Goal: Task Accomplishment & Management: Use online tool/utility

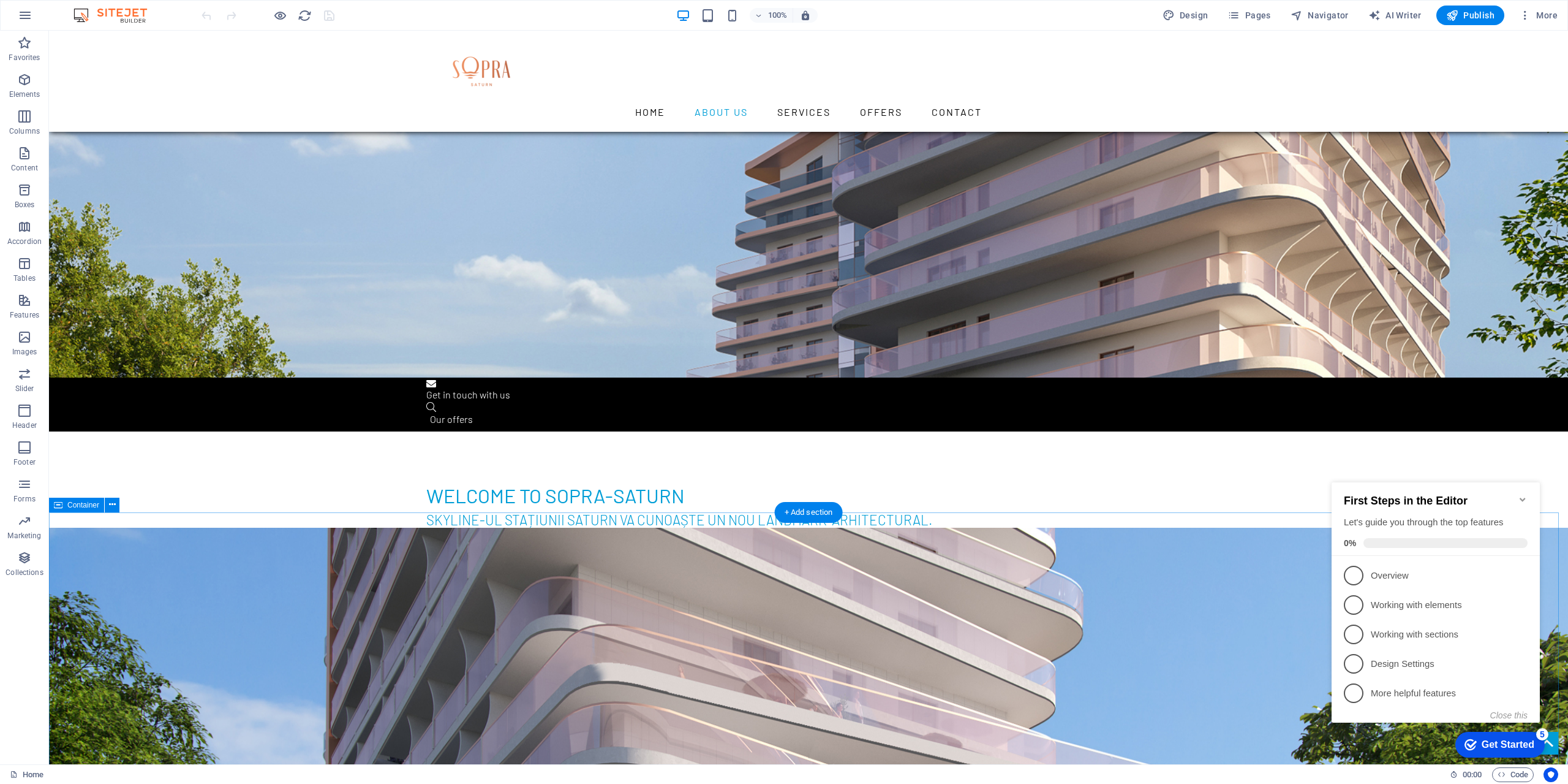
scroll to position [551, 0]
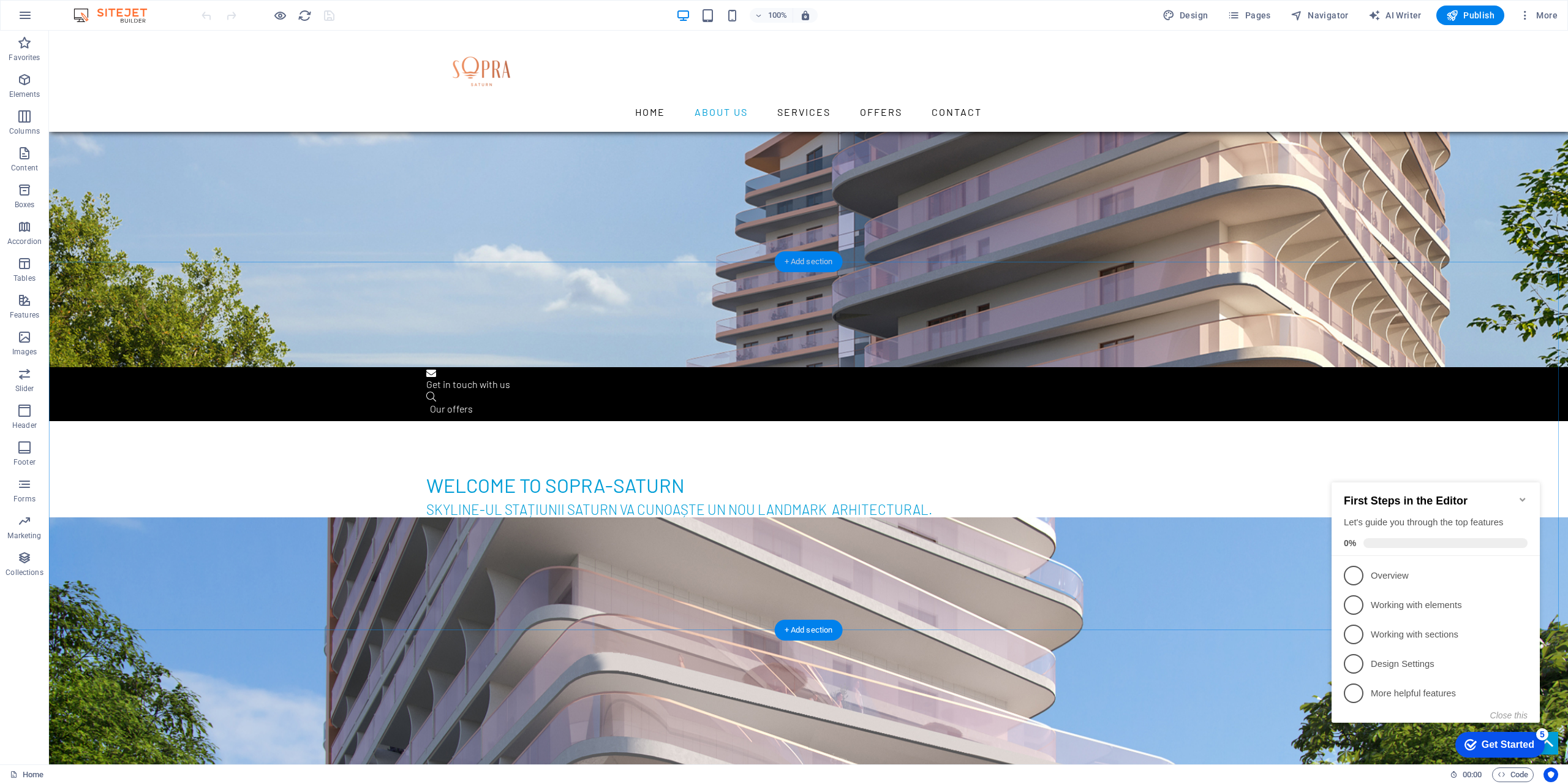
click at [805, 258] on div "+ Add section" at bounding box center [808, 262] width 68 height 21
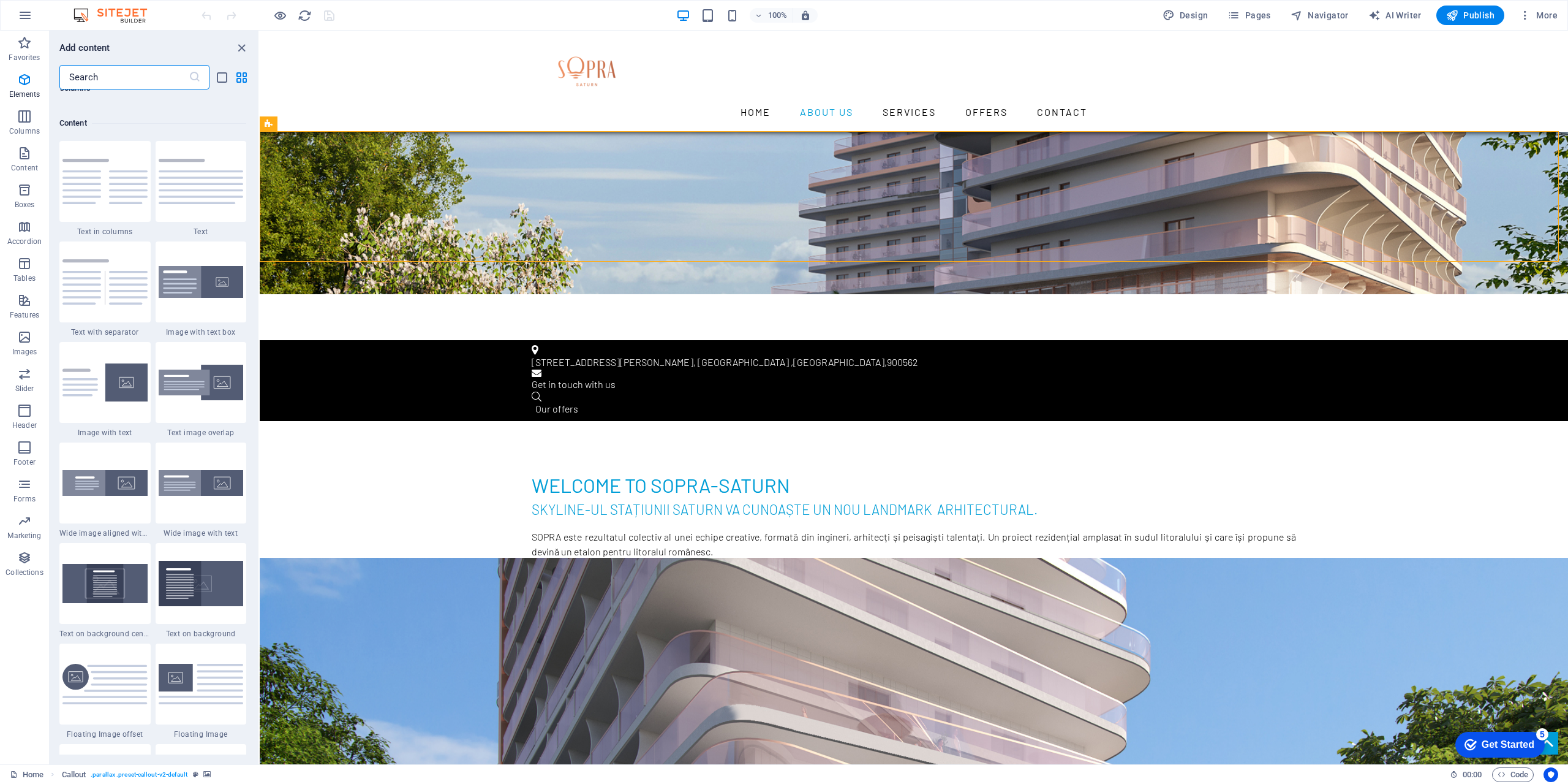
scroll to position [2245, 0]
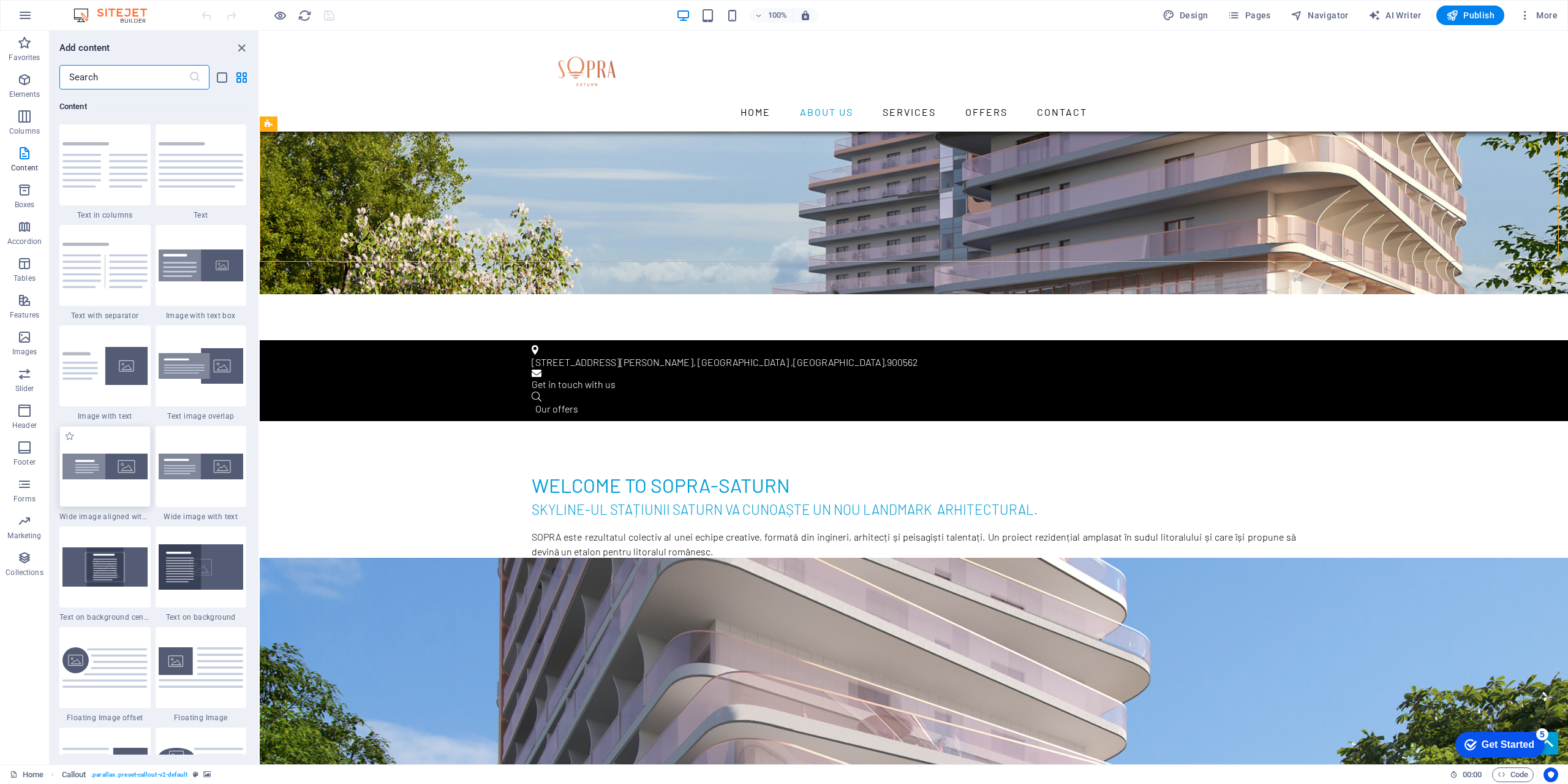
click at [106, 438] on div at bounding box center [105, 466] width 91 height 81
click at [260, 438] on div "Drag here to replace the existing content. Press “Ctrl” if you want to create a…" at bounding box center [914, 397] width 1308 height 734
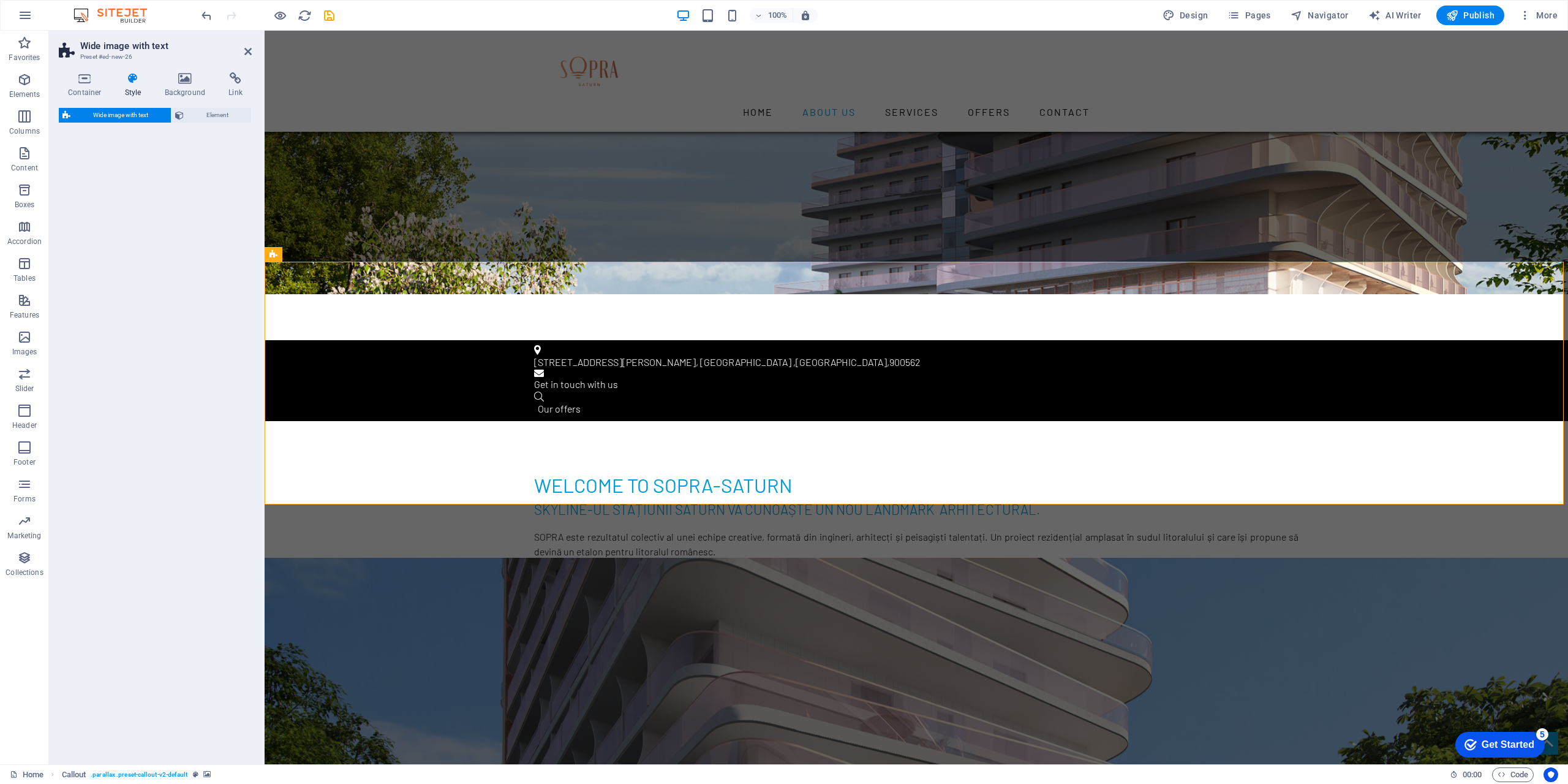
select select "%"
select select "preset-fullscreen-text-and-background-v3-alignments"
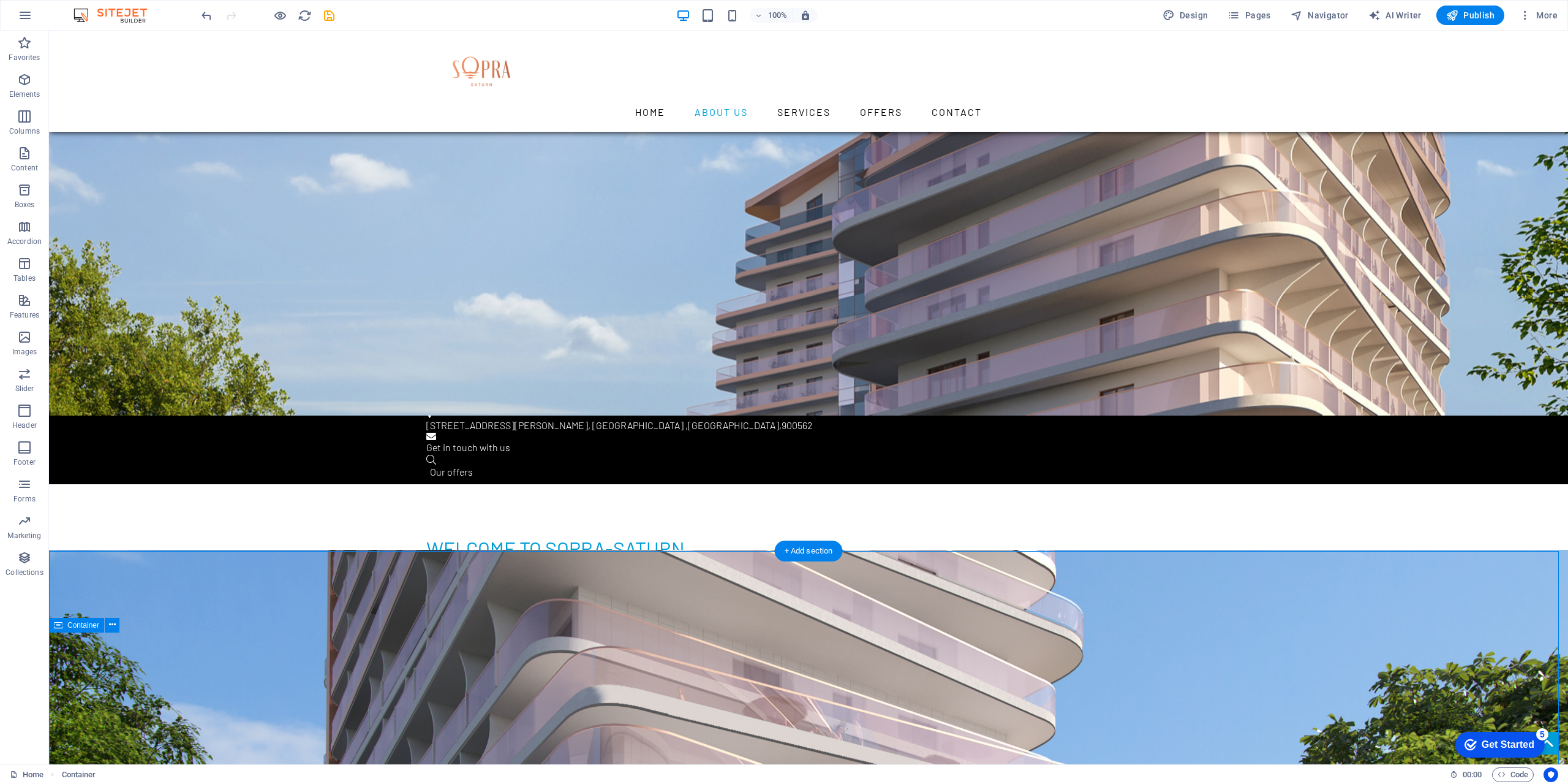
scroll to position [490, 0]
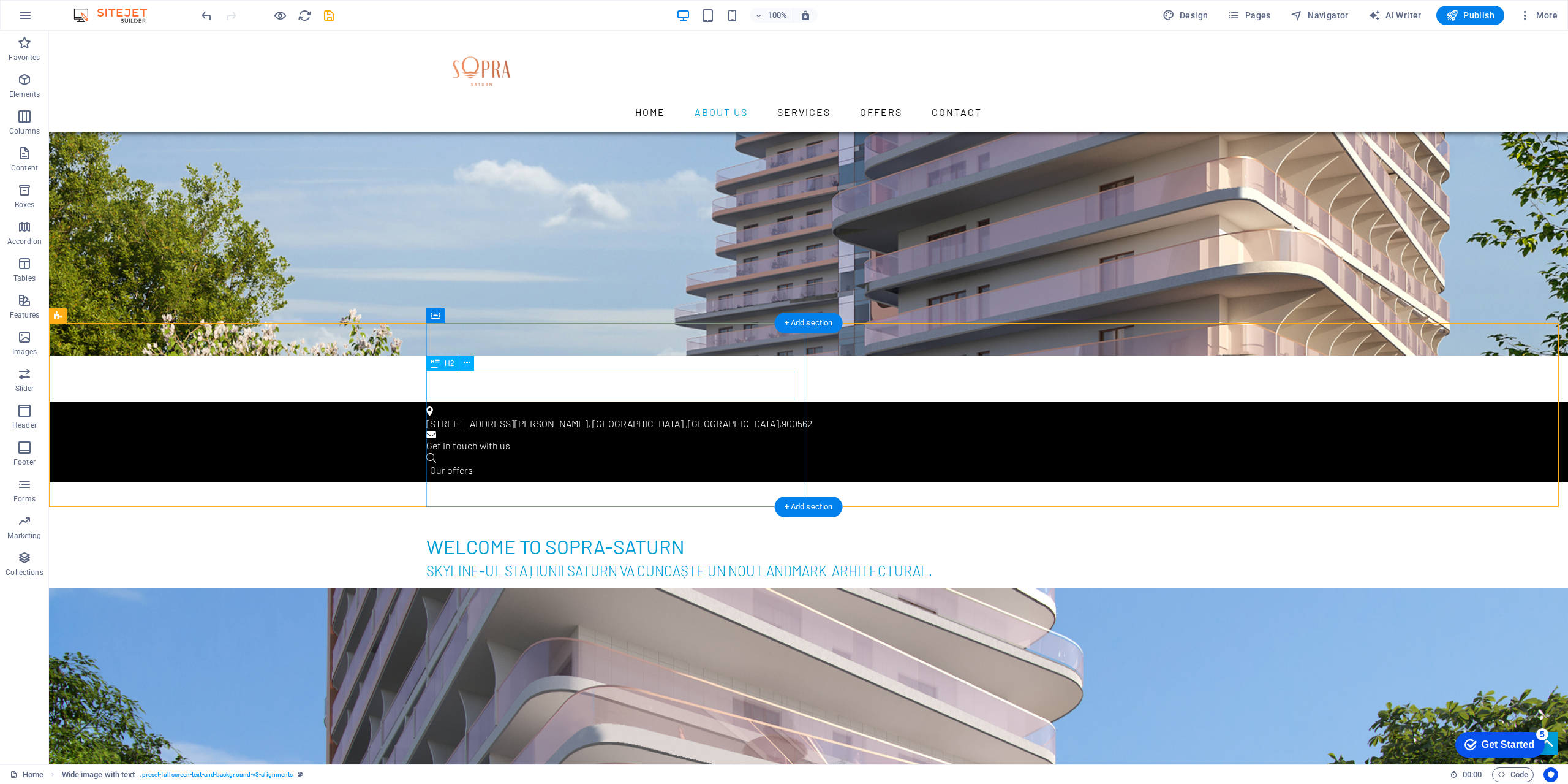
click at [468, 361] on icon at bounding box center [467, 363] width 6 height 13
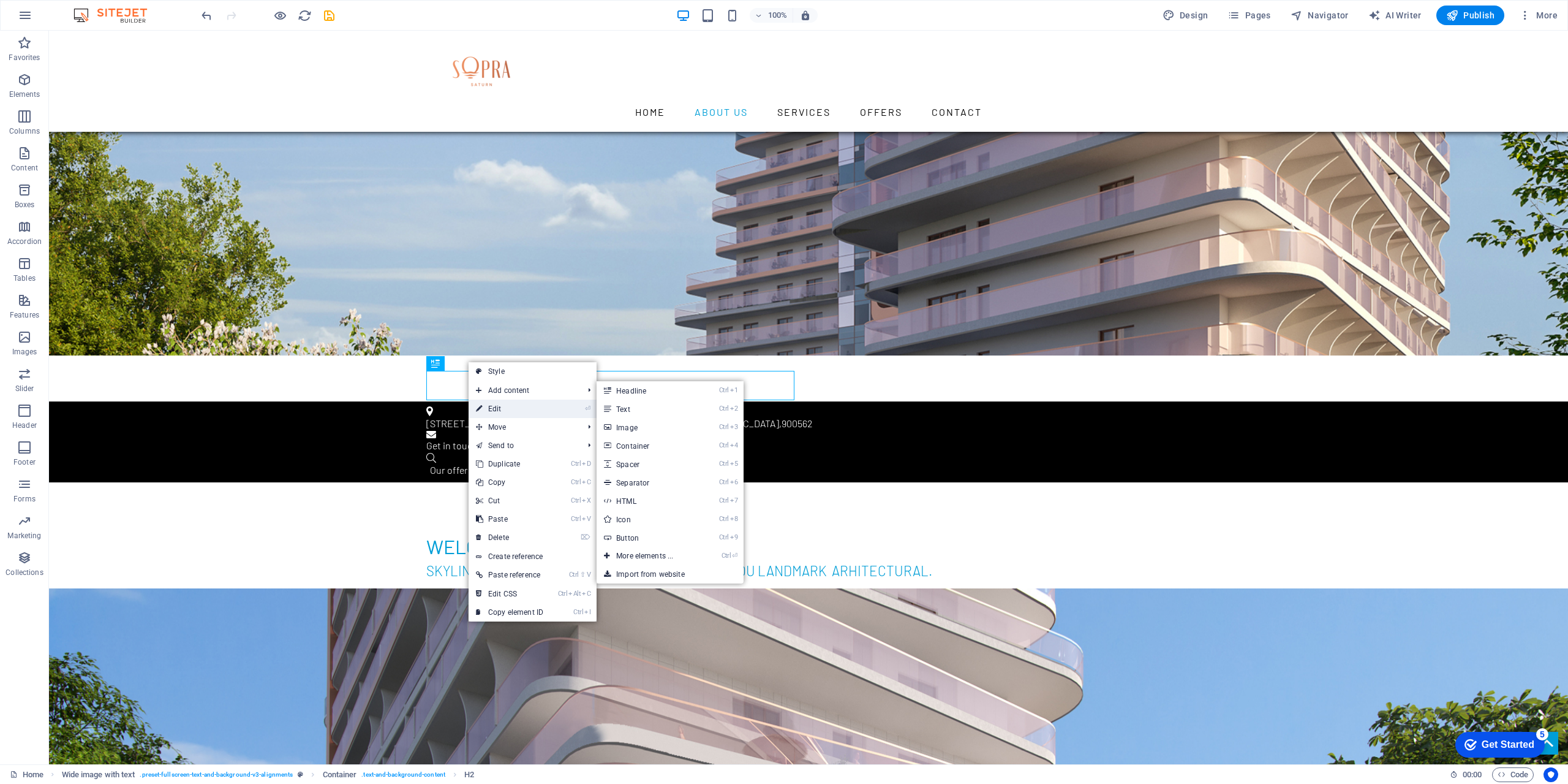
click at [486, 411] on link "⏎ Edit" at bounding box center [509, 408] width 82 height 18
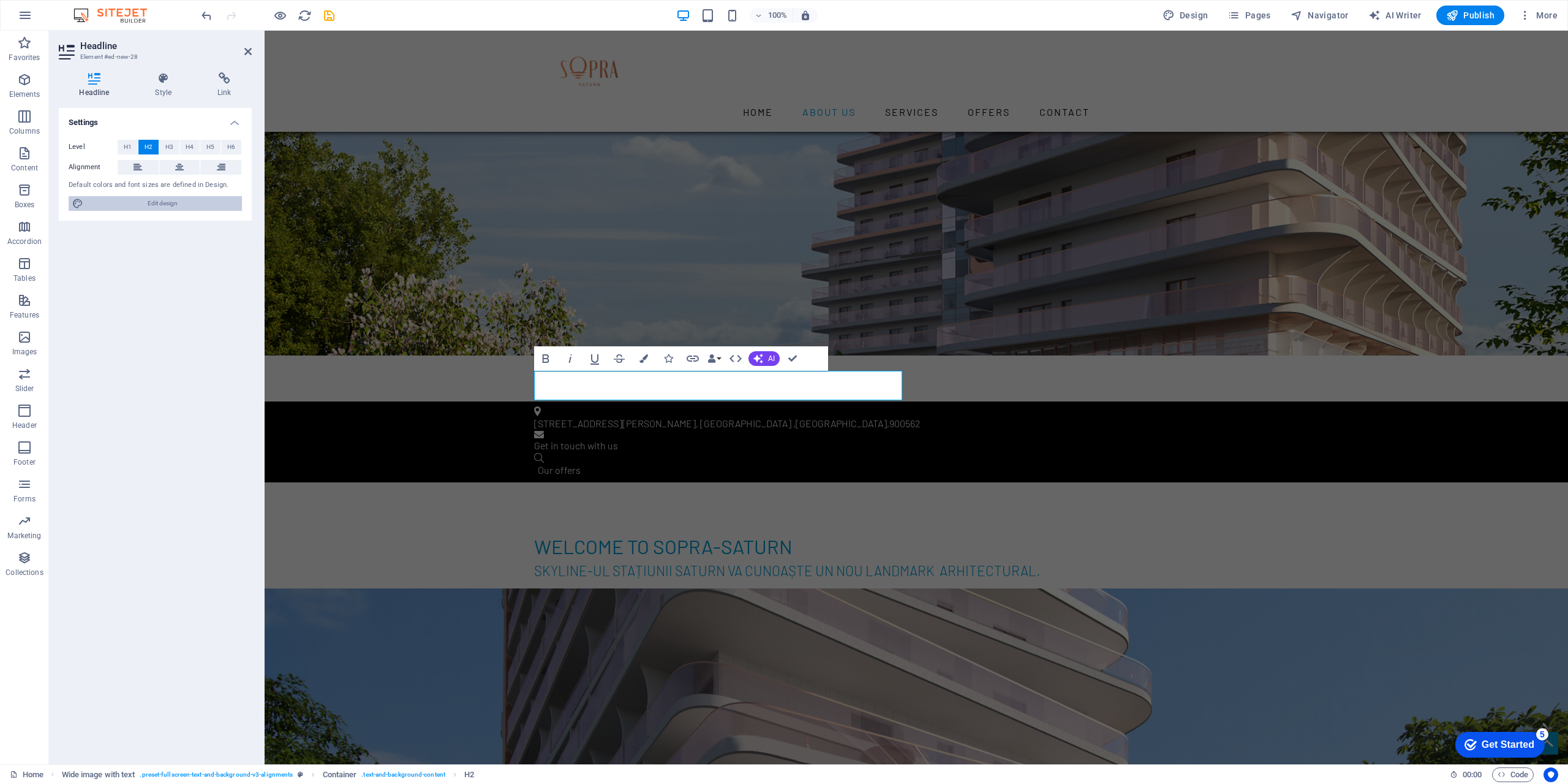
click at [148, 206] on span "Edit design" at bounding box center [162, 203] width 151 height 14
select select "rem"
select select "300"
select select "px"
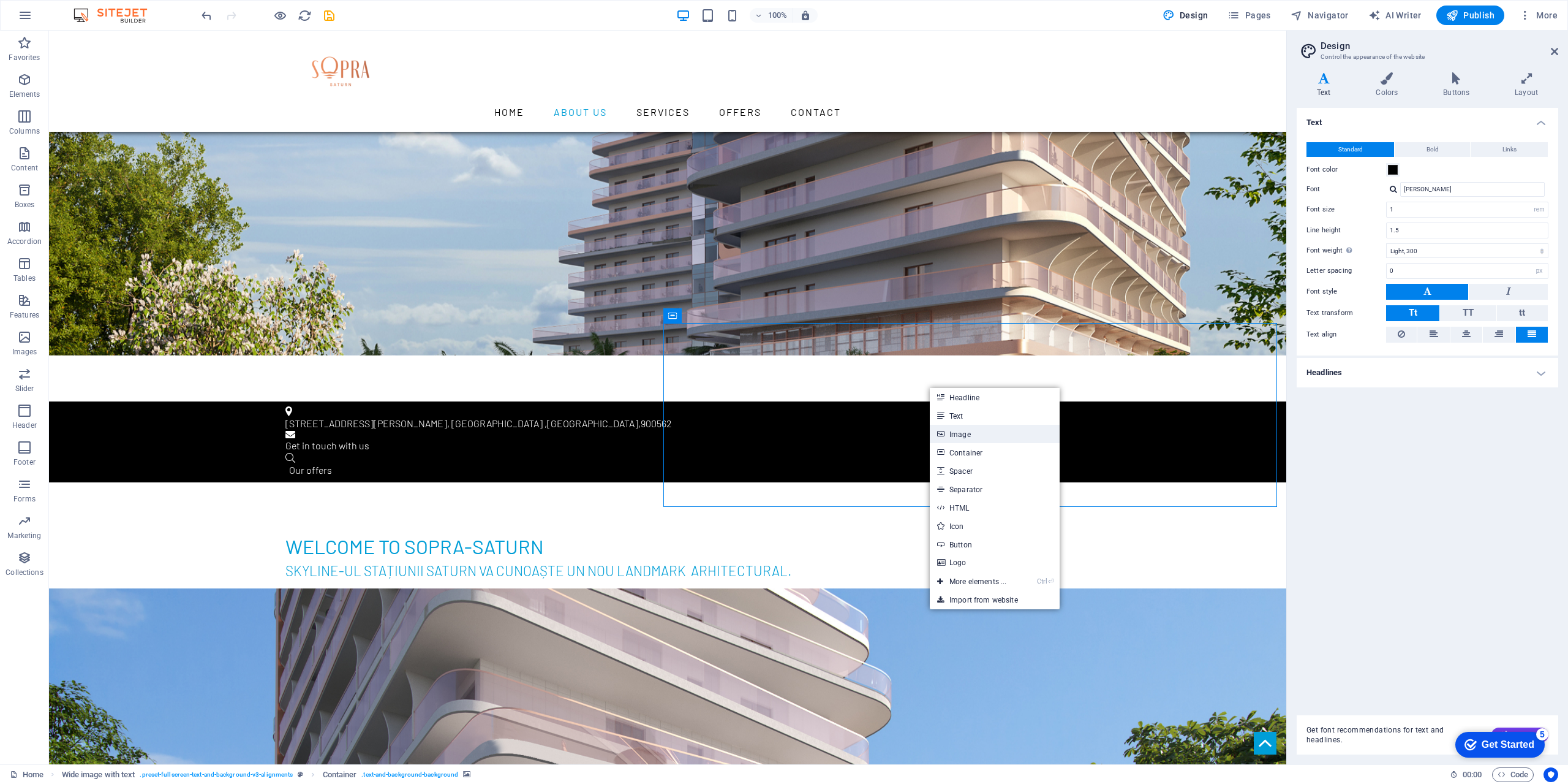
drag, startPoint x: 692, startPoint y: 402, endPoint x: 957, endPoint y: 433, distance: 266.8
click at [957, 433] on link "Image" at bounding box center [995, 434] width 130 height 18
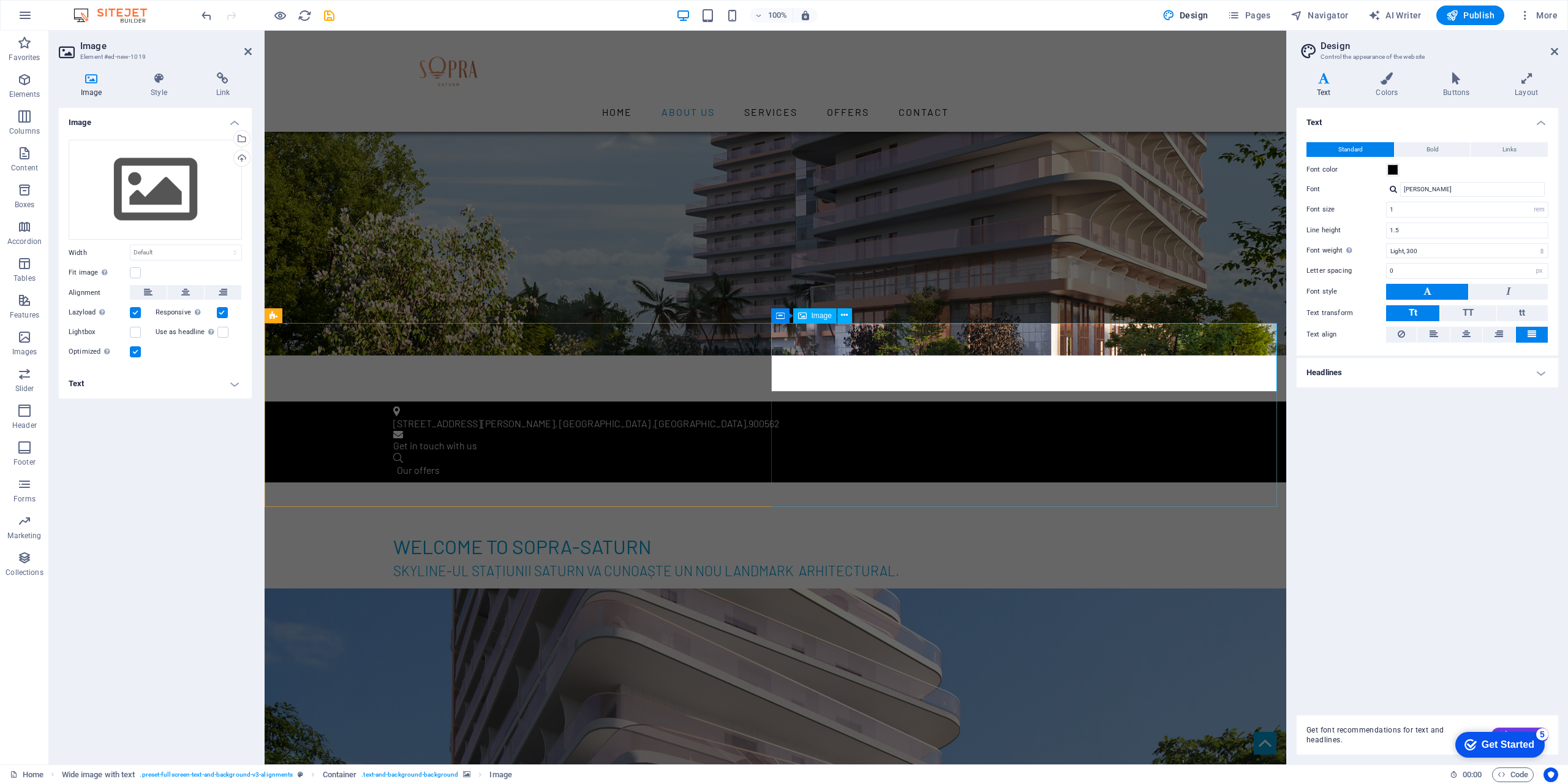
click at [810, 313] on div "Image" at bounding box center [815, 315] width 43 height 14
click at [780, 318] on icon at bounding box center [780, 315] width 9 height 14
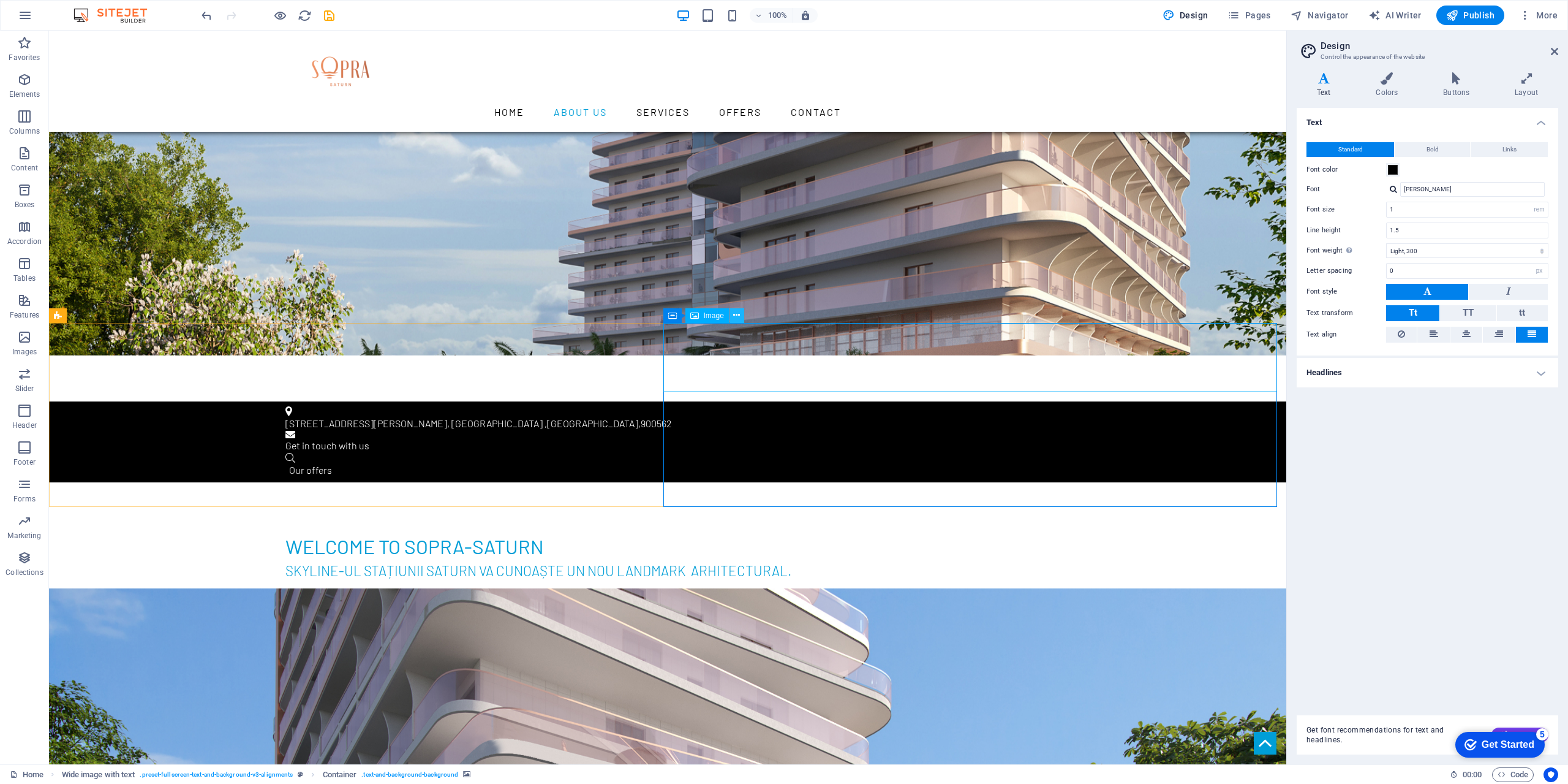
click at [736, 310] on icon at bounding box center [736, 315] width 6 height 13
click at [705, 318] on span "Image" at bounding box center [713, 315] width 20 height 7
click at [707, 318] on span "Image" at bounding box center [713, 315] width 20 height 7
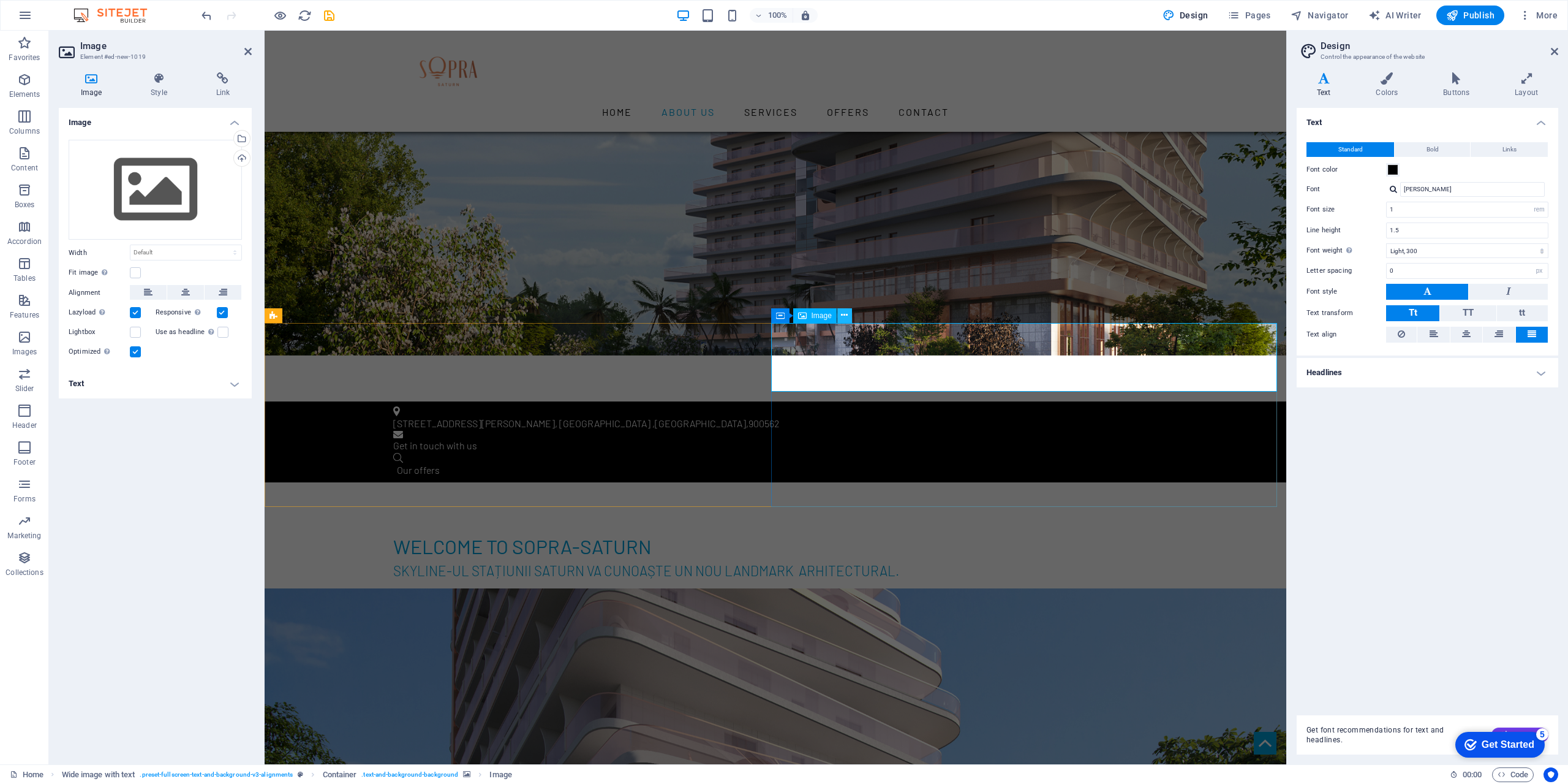
click at [847, 317] on icon at bounding box center [844, 315] width 6 height 13
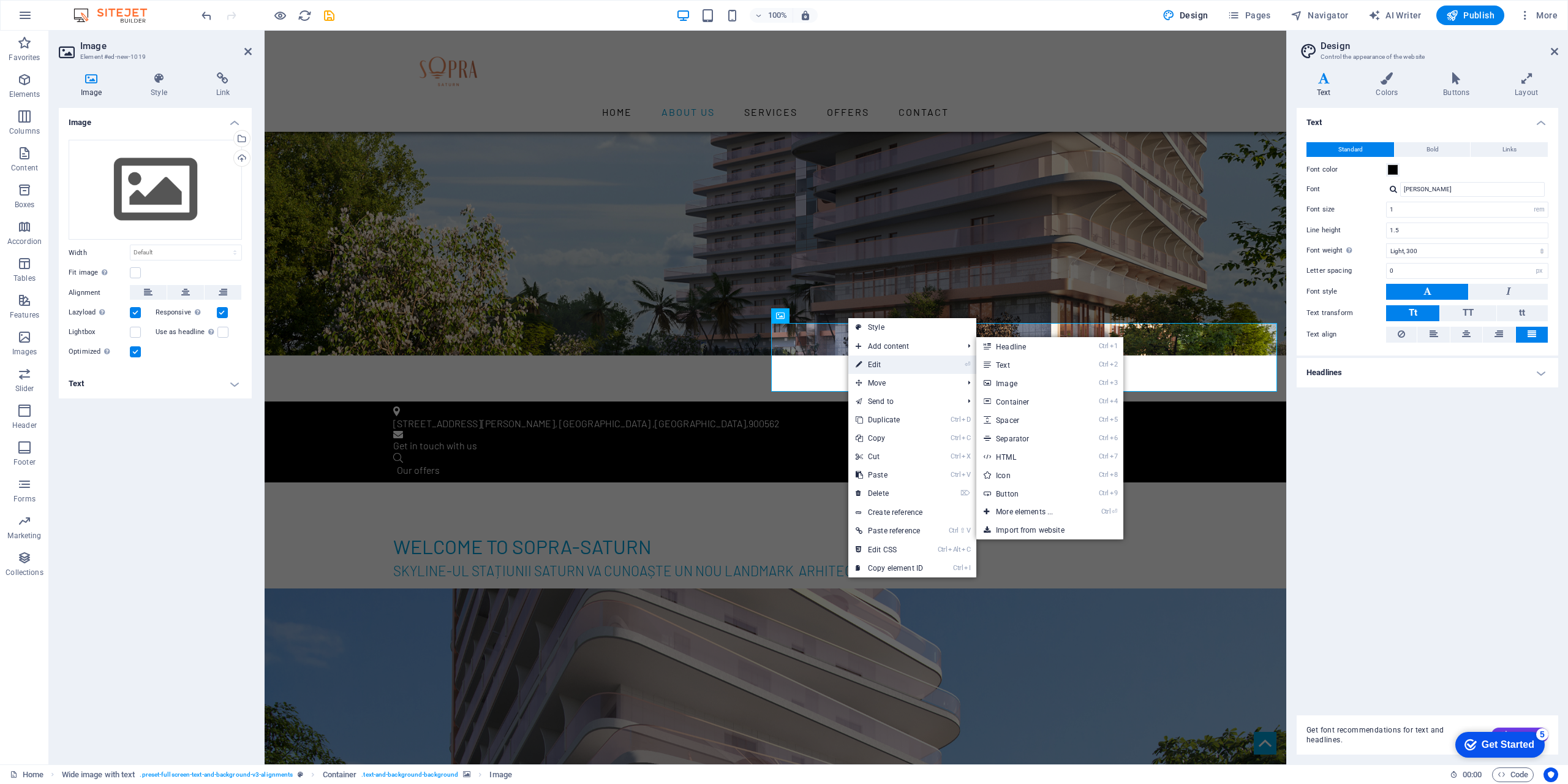
click at [866, 366] on link "⏎ Edit" at bounding box center [889, 364] width 82 height 18
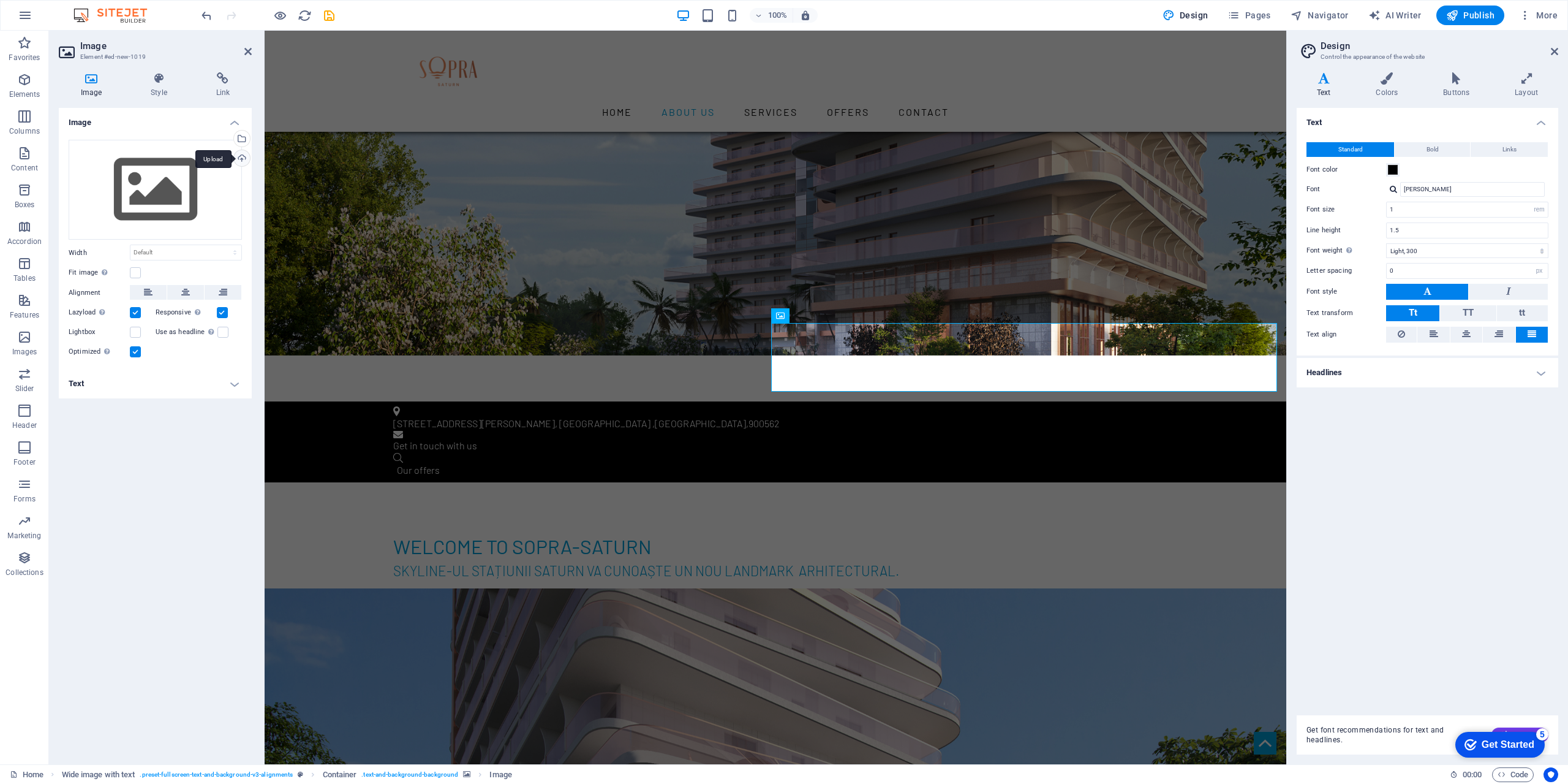
click at [239, 164] on div "Upload" at bounding box center [241, 159] width 18 height 18
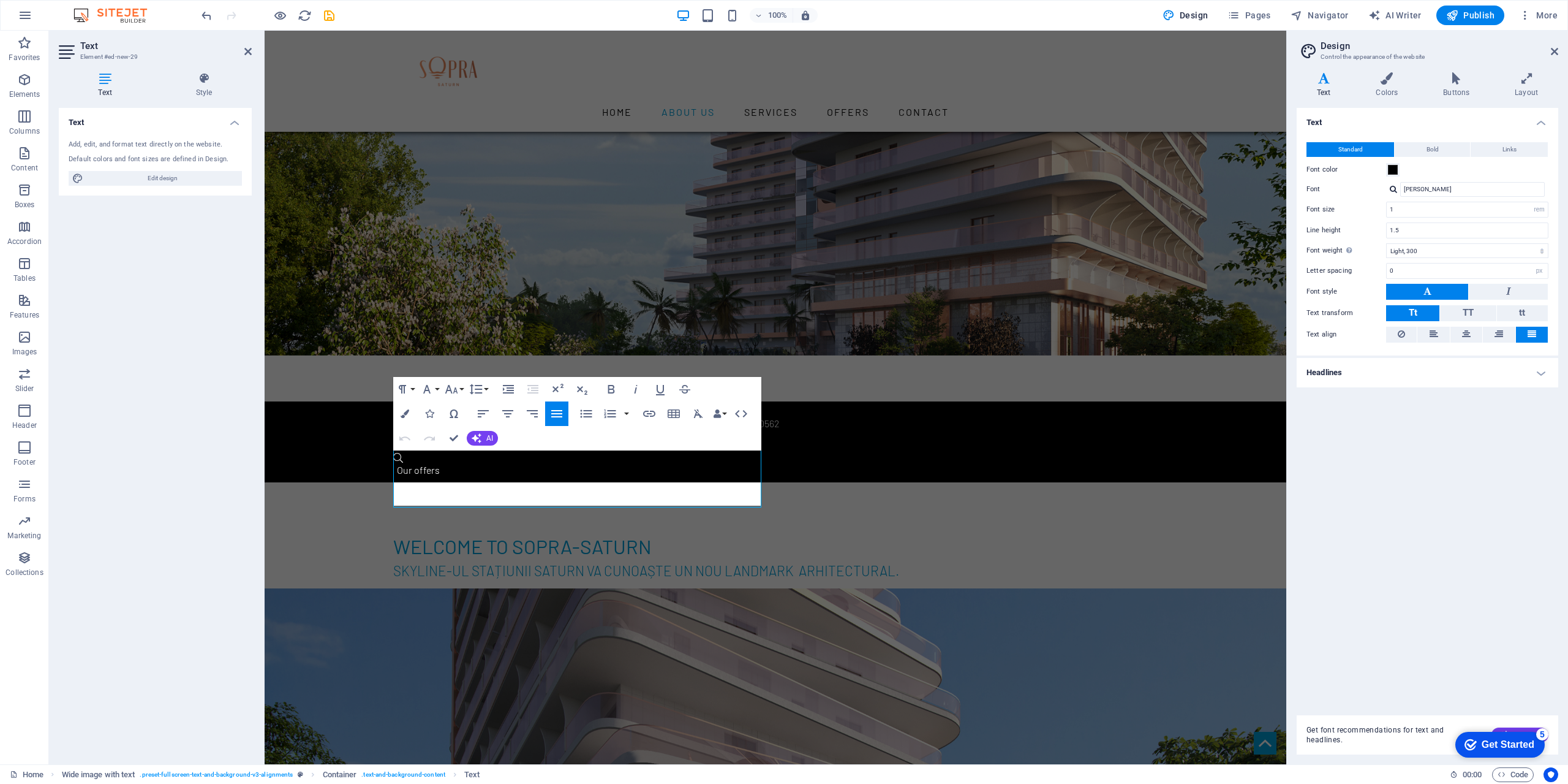
scroll to position [492, 0]
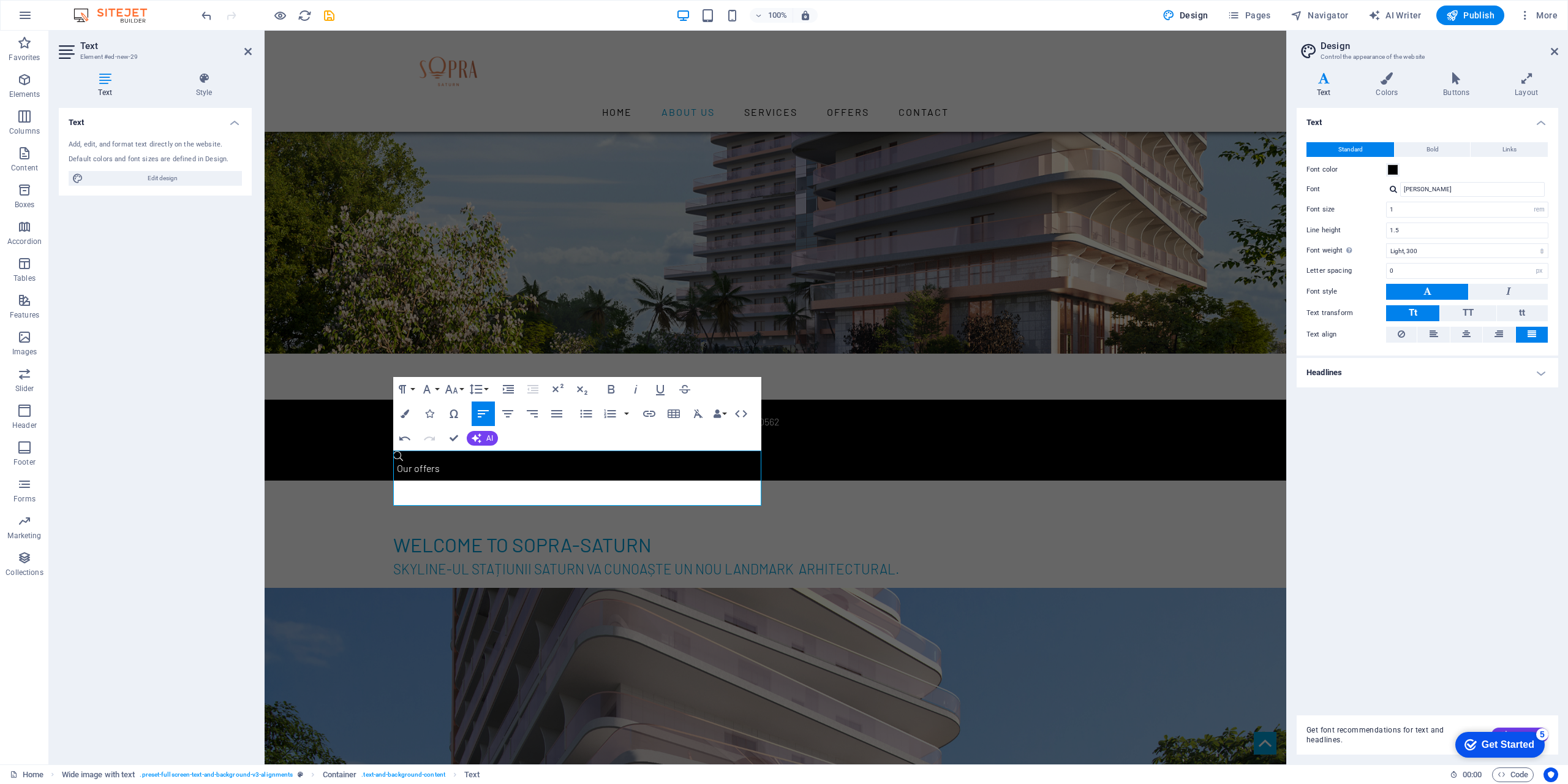
click at [1376, 590] on div "Text Standard Bold Links Font color Font Barlow Font size 1 rem px Line height …" at bounding box center [1427, 406] width 261 height 598
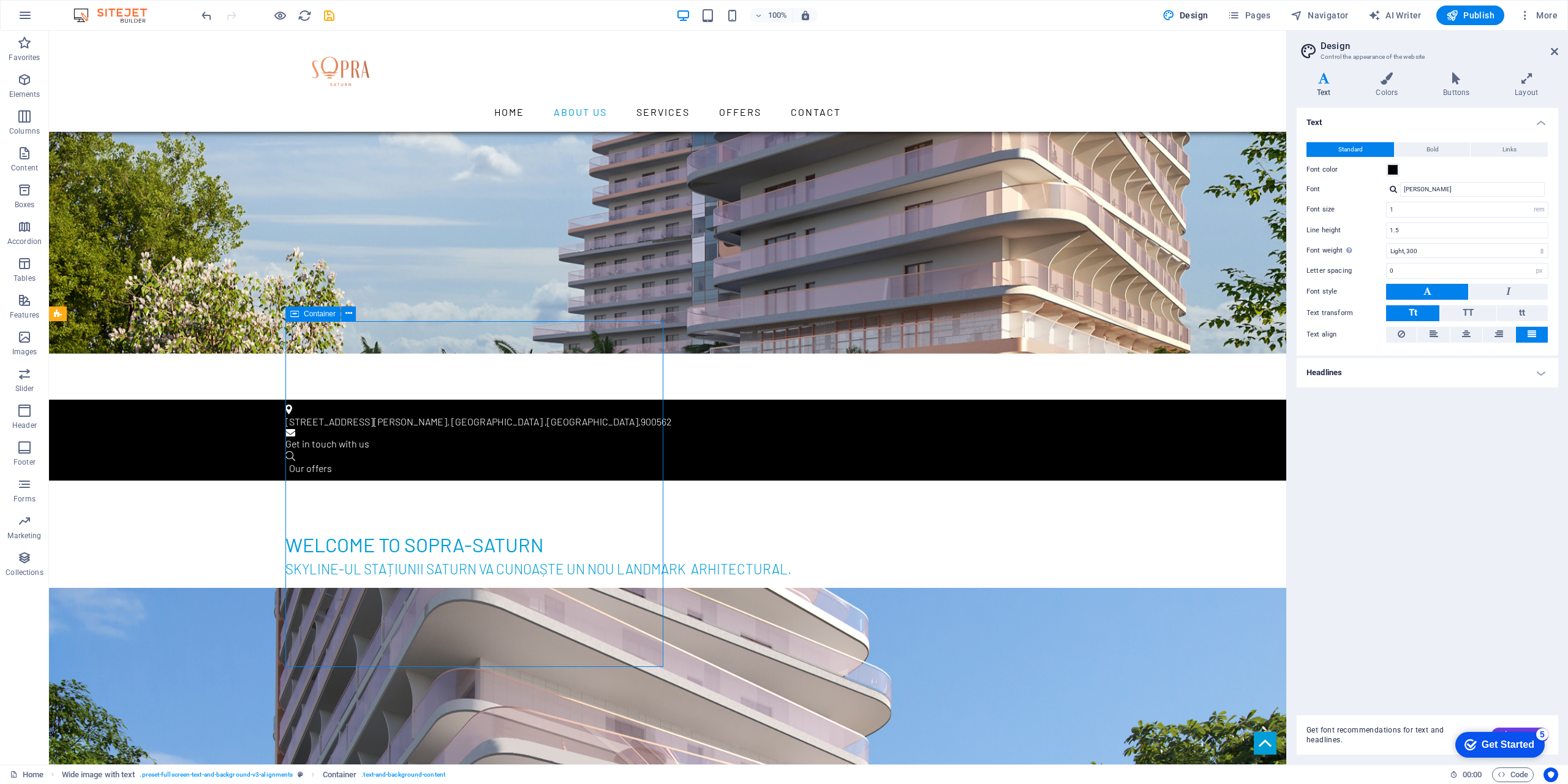
click at [1394, 554] on div "Text Standard Bold Links Font color Font Barlow Font size 1 rem px Line height …" at bounding box center [1427, 406] width 261 height 598
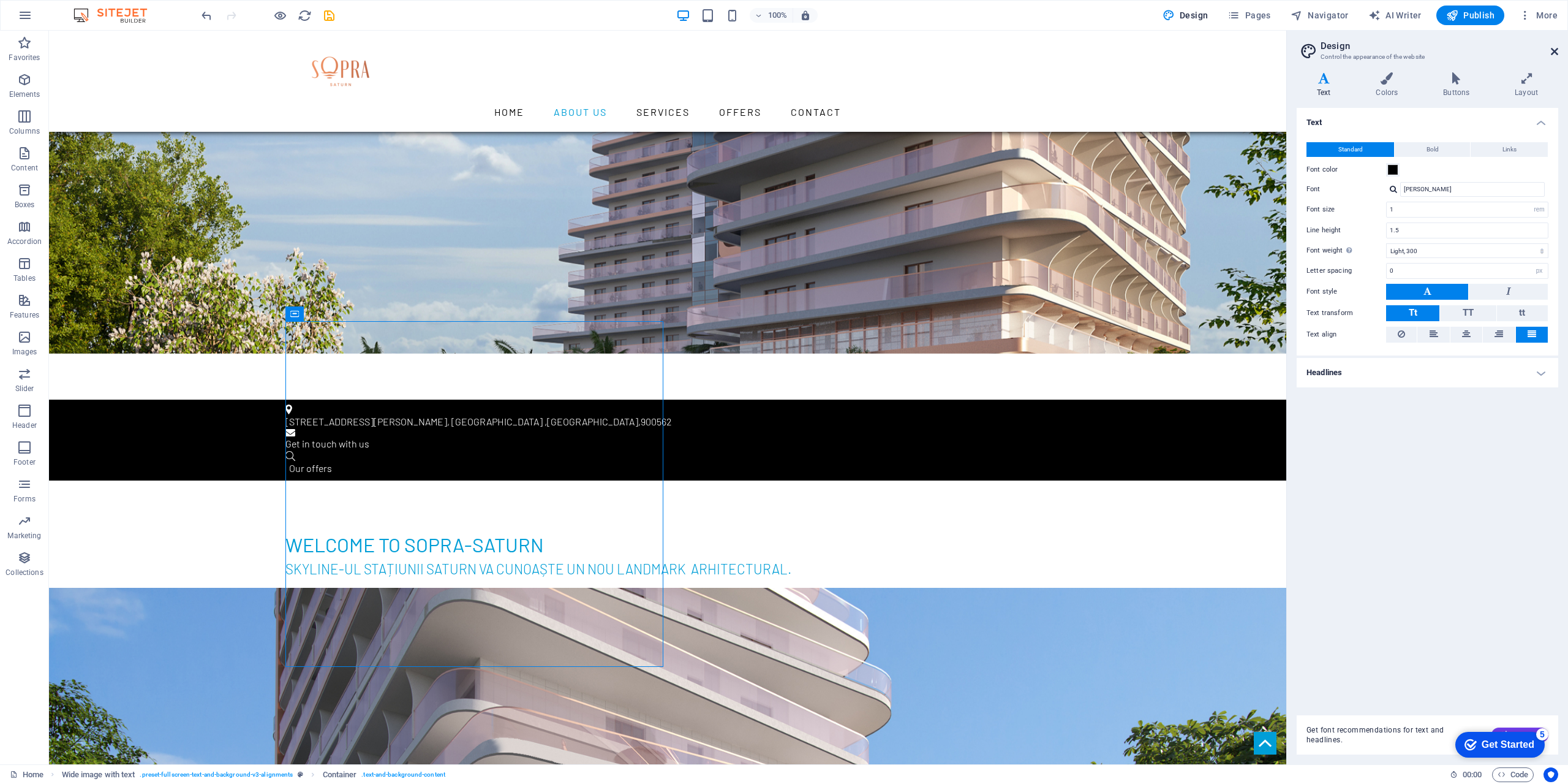
click at [1555, 48] on icon at bounding box center [1554, 51] width 7 height 10
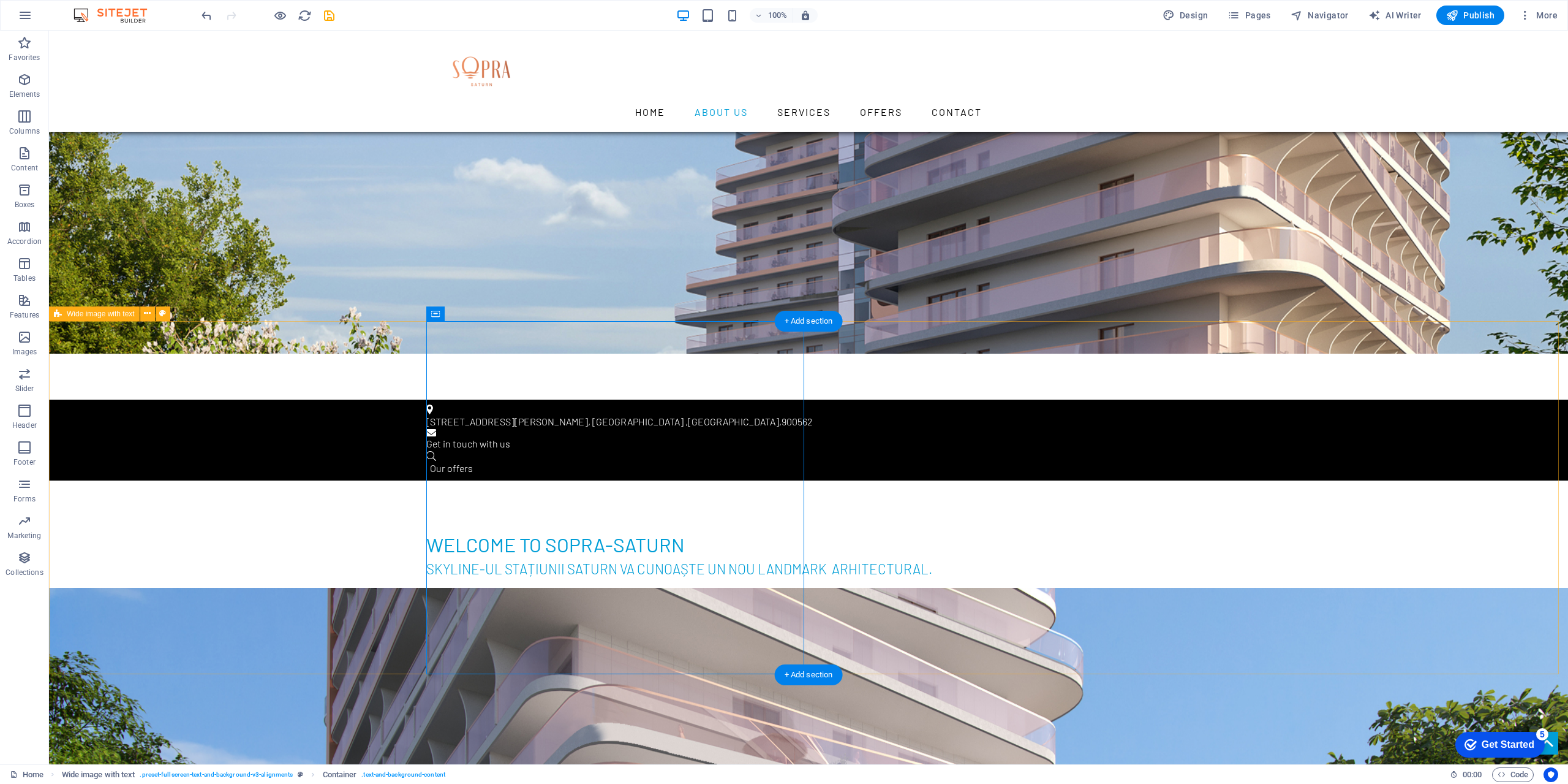
click at [102, 313] on span "Wide image with text" at bounding box center [101, 314] width 68 height 7
click at [159, 316] on icon at bounding box center [162, 314] width 6 height 13
select select "%"
select select "preset-fullscreen-text-and-background-v3-alignments"
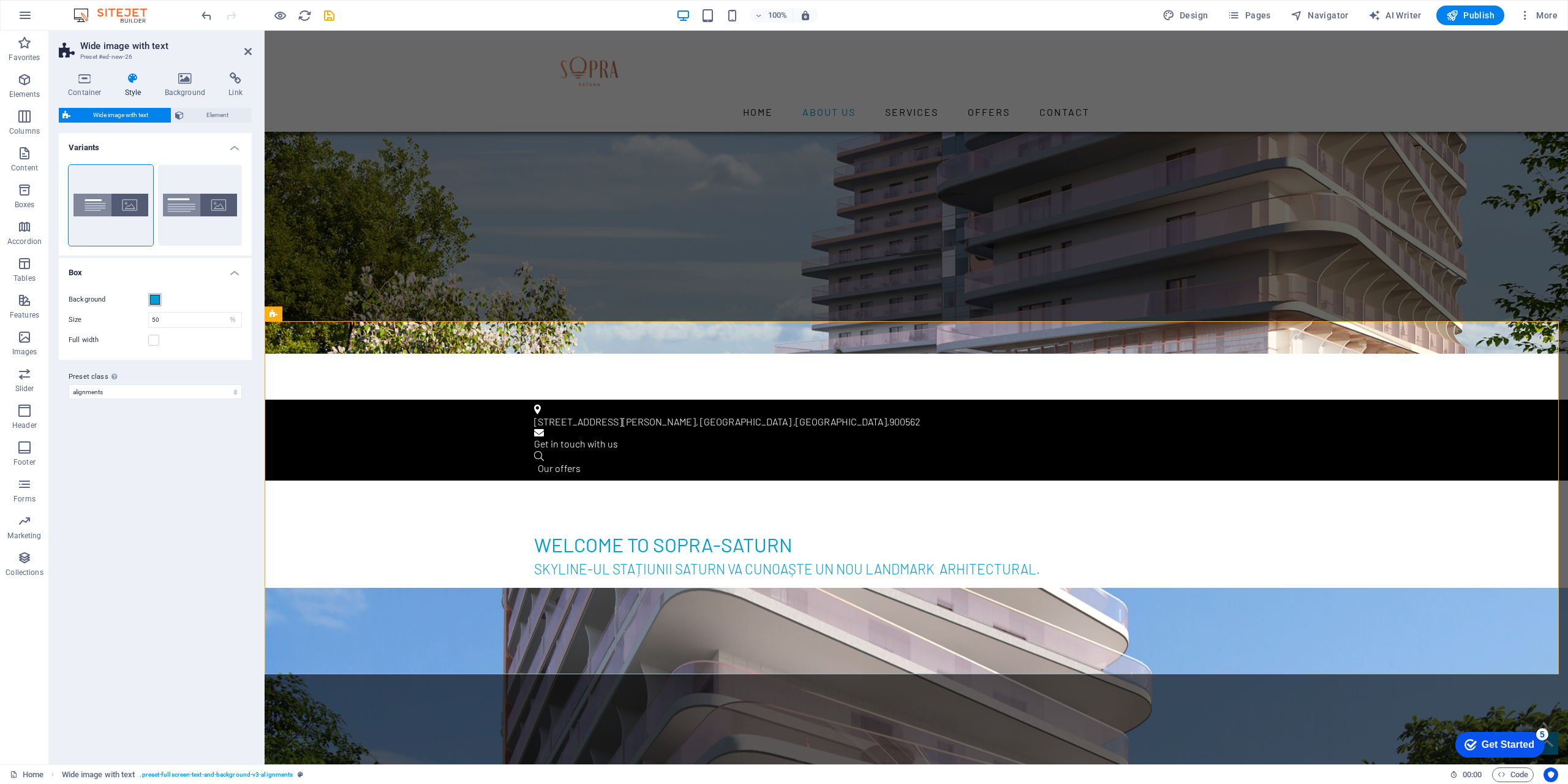
click at [154, 303] on span at bounding box center [155, 299] width 10 height 10
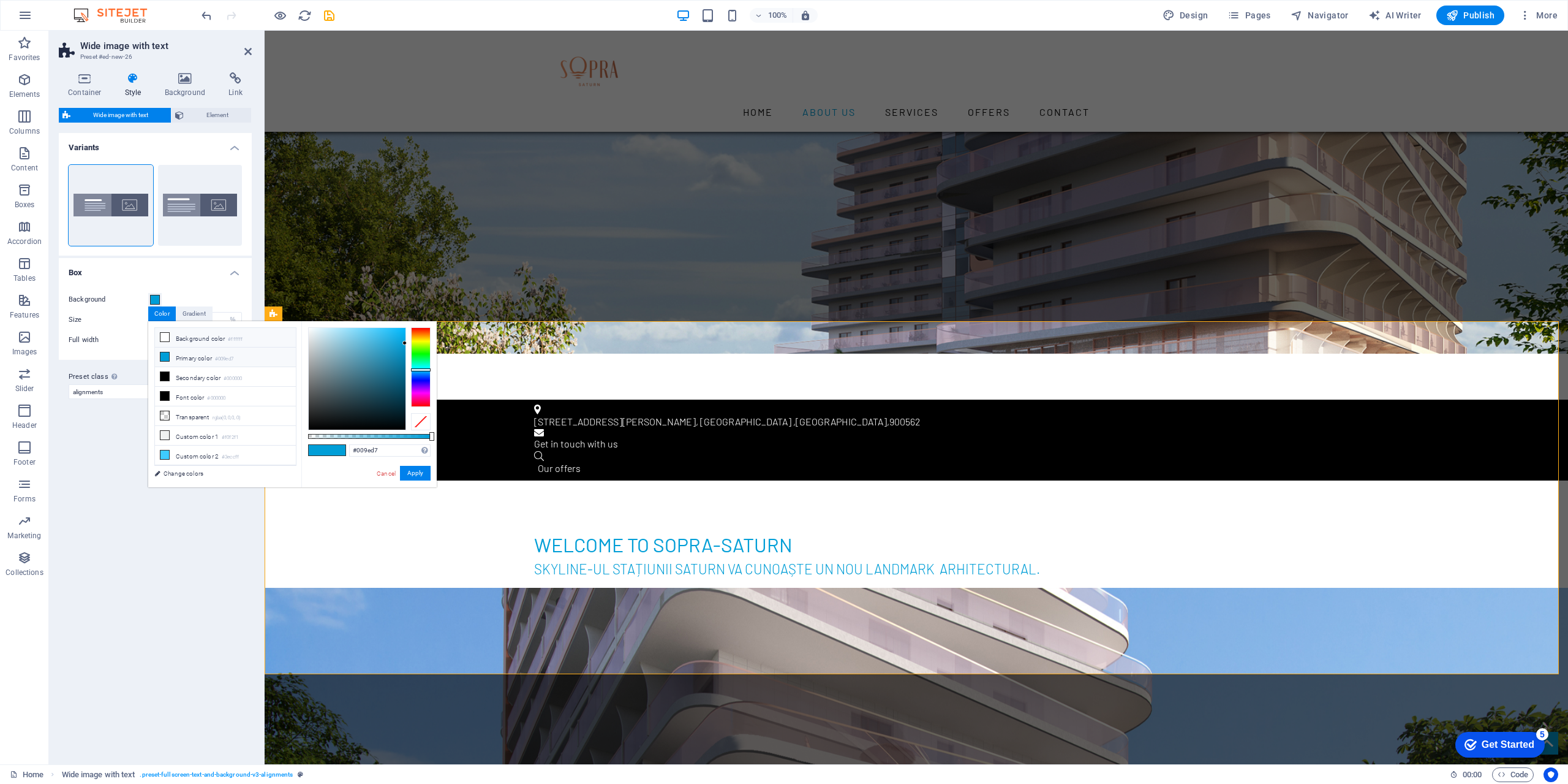
click at [166, 339] on icon at bounding box center [165, 337] width 9 height 9
type input "#ffffff"
click at [410, 471] on button "Apply" at bounding box center [415, 473] width 30 height 14
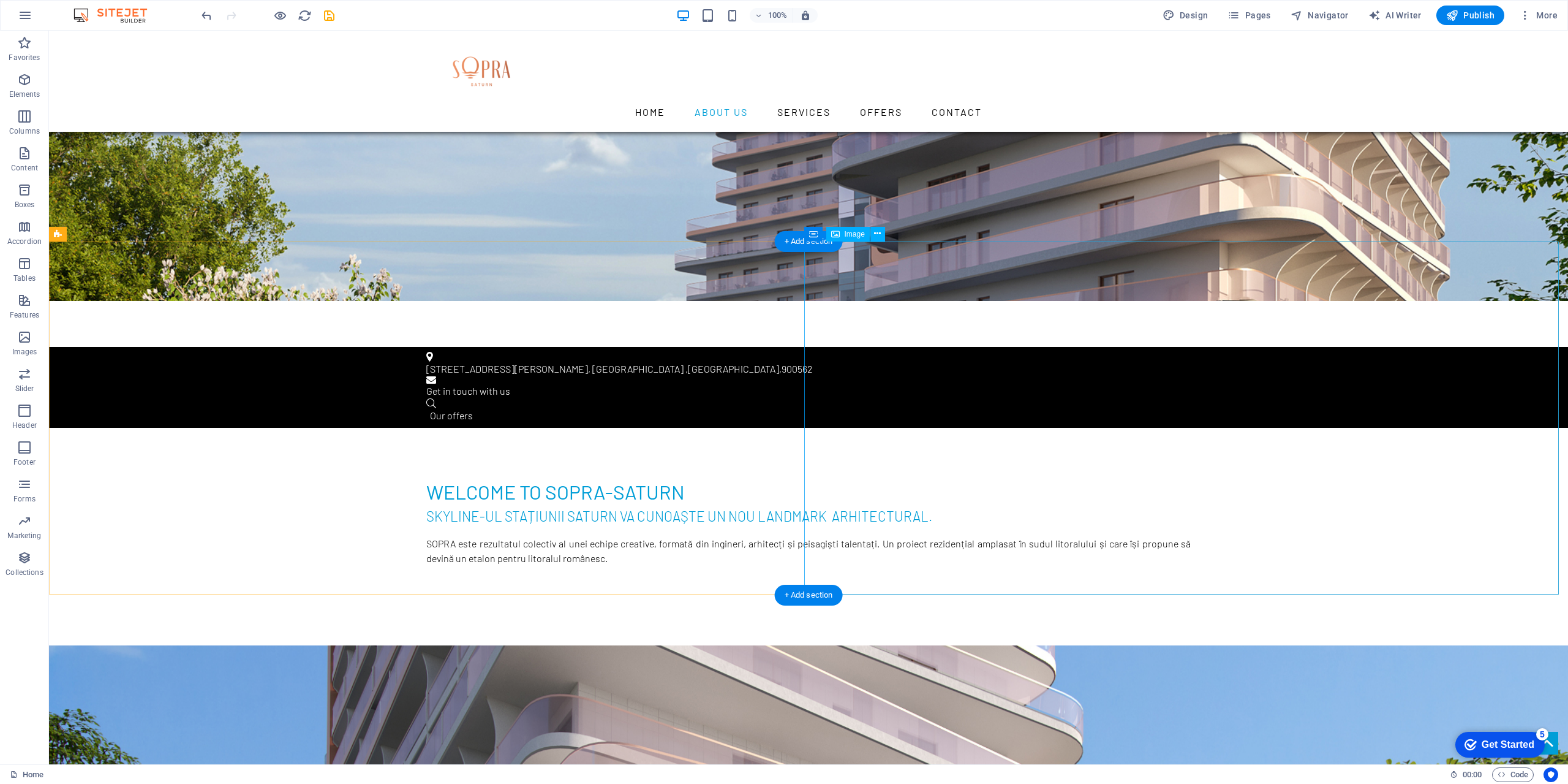
scroll to position [539, 0]
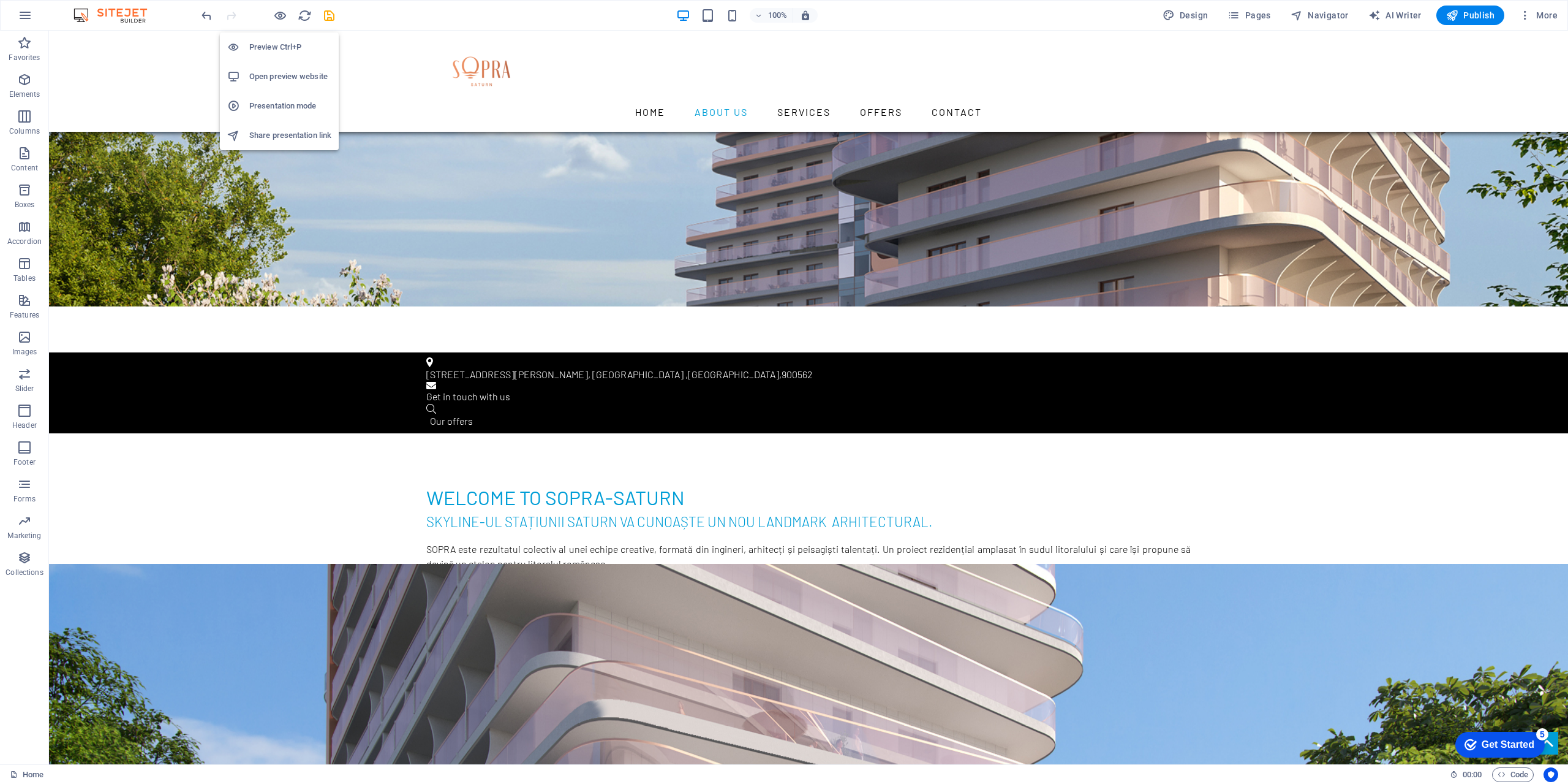
click at [269, 78] on h6 "Open preview website" at bounding box center [290, 77] width 82 height 14
click at [277, 48] on h6 "Preview Ctrl+P" at bounding box center [290, 47] width 82 height 14
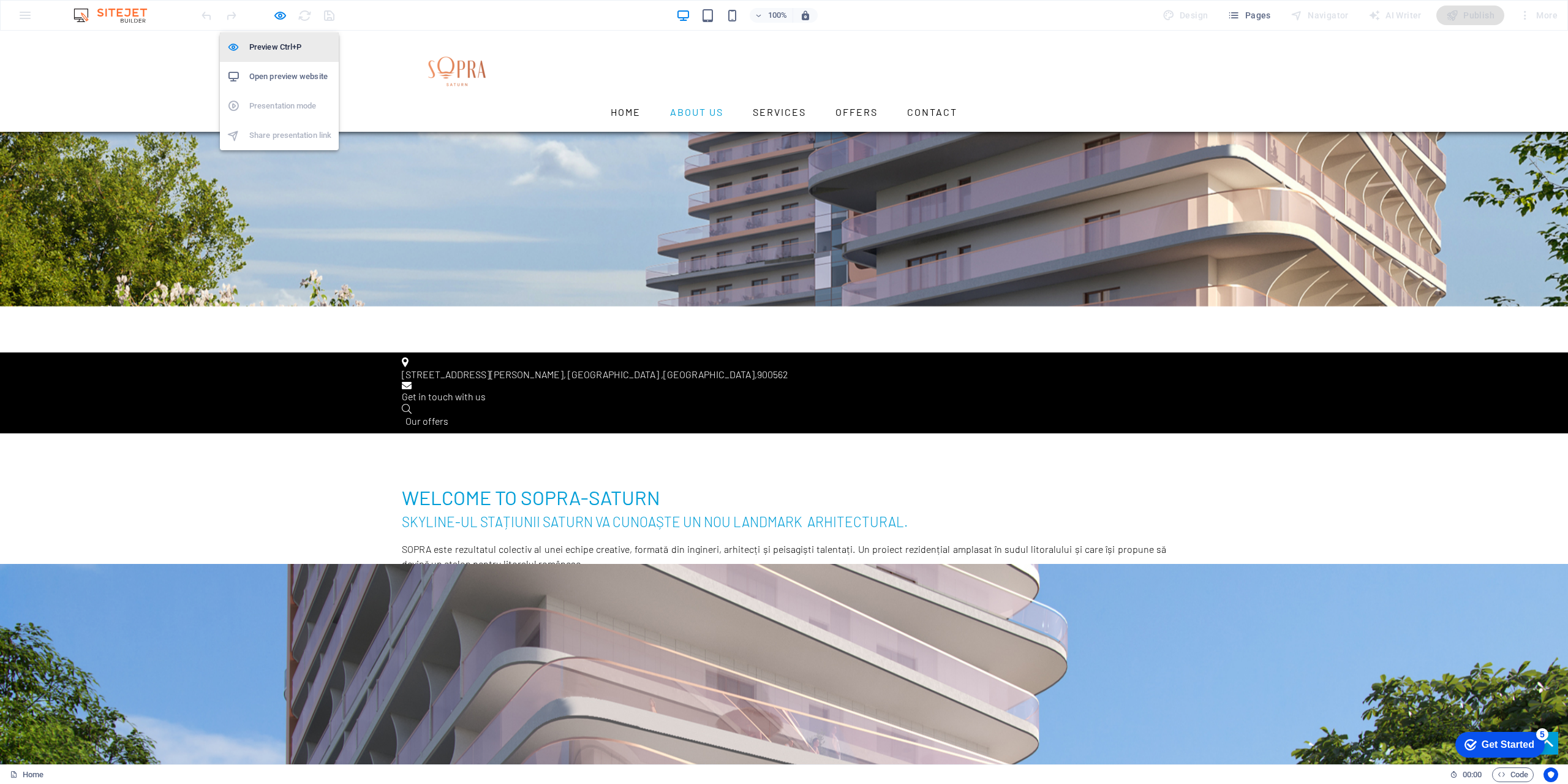
click at [277, 48] on h6 "Preview Ctrl+P" at bounding box center [290, 47] width 82 height 14
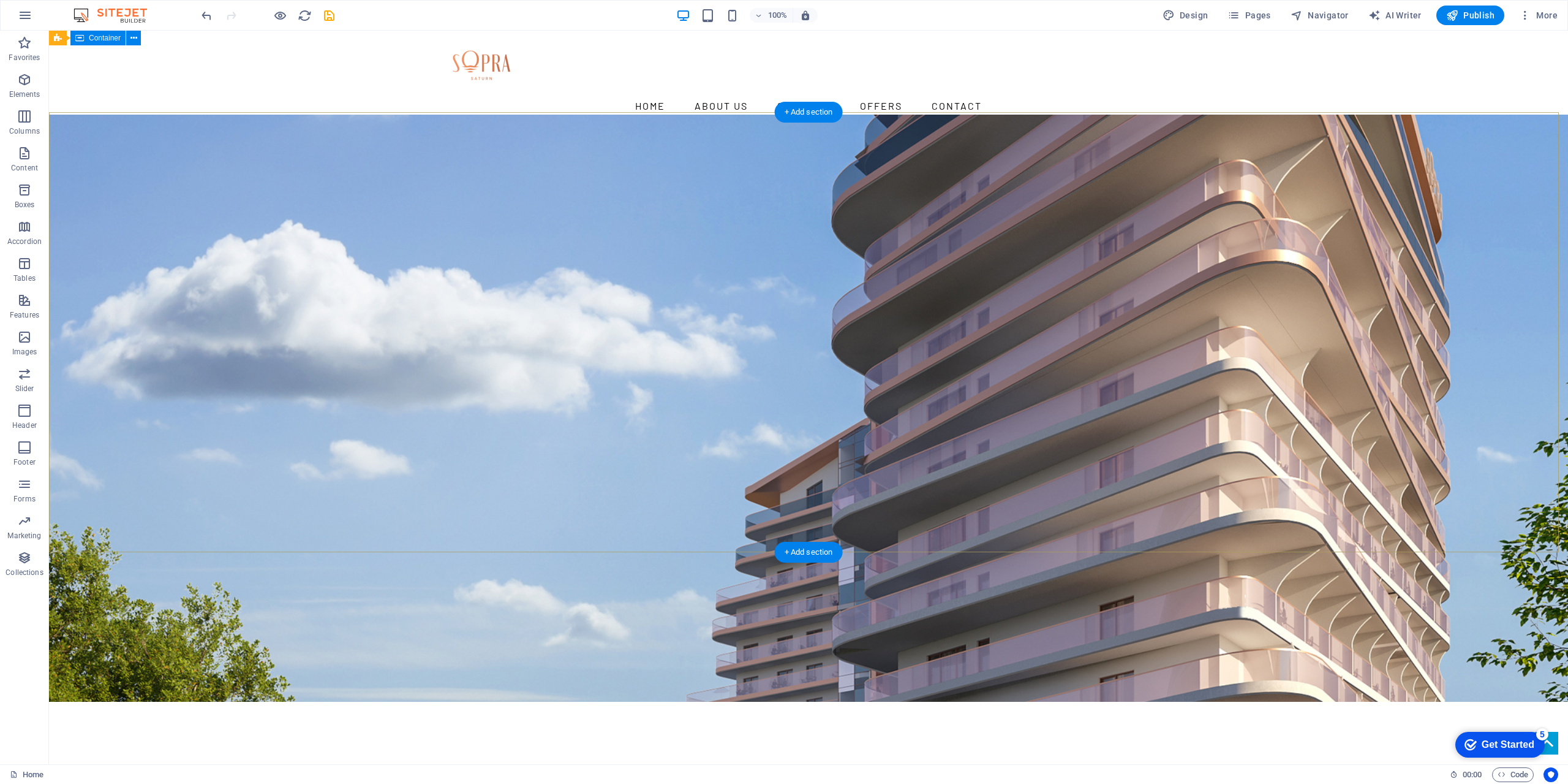
scroll to position [0, 0]
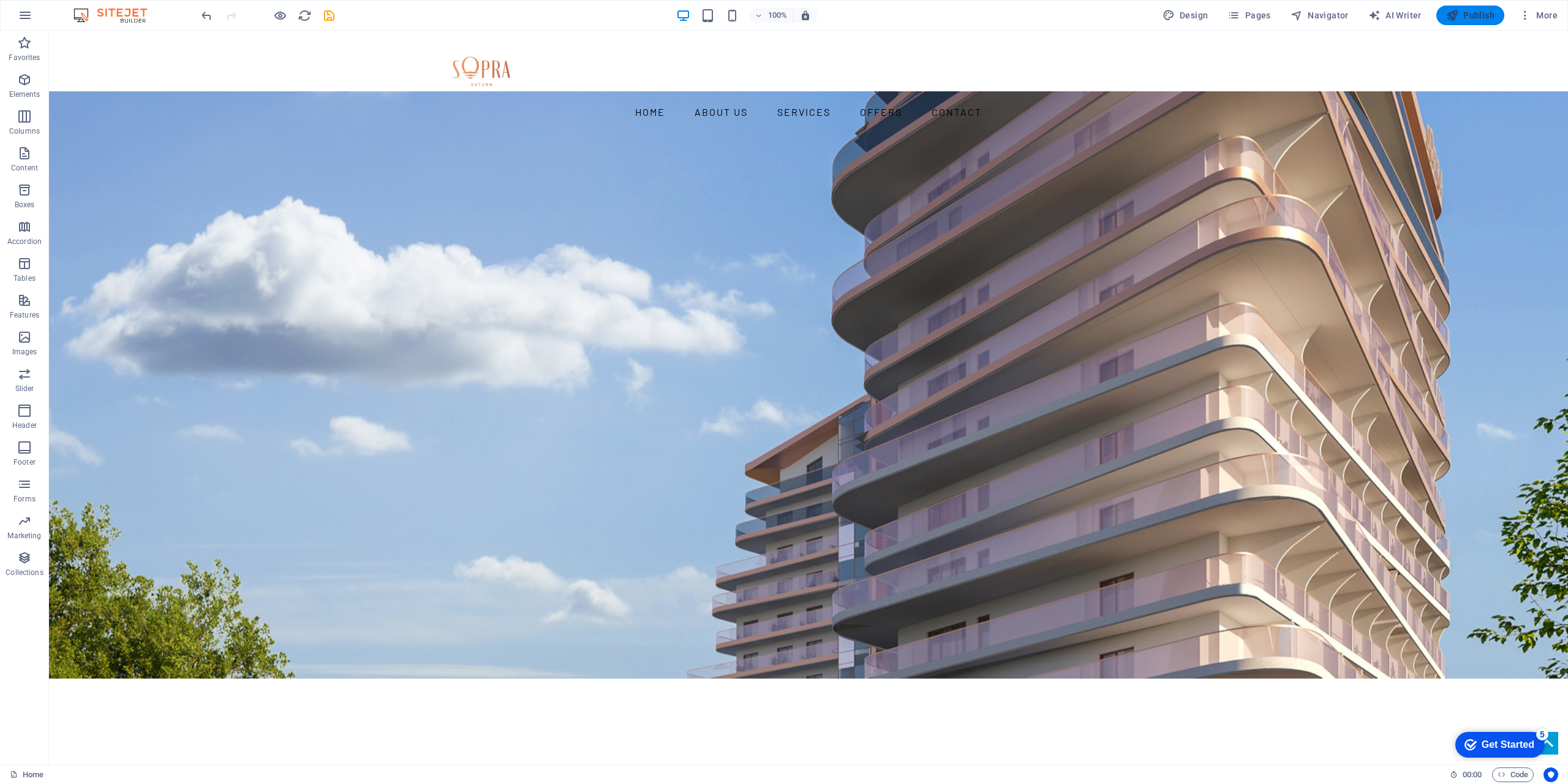
click at [1468, 18] on span "Publish" at bounding box center [1470, 14] width 49 height 12
